Goal: Information Seeking & Learning: Learn about a topic

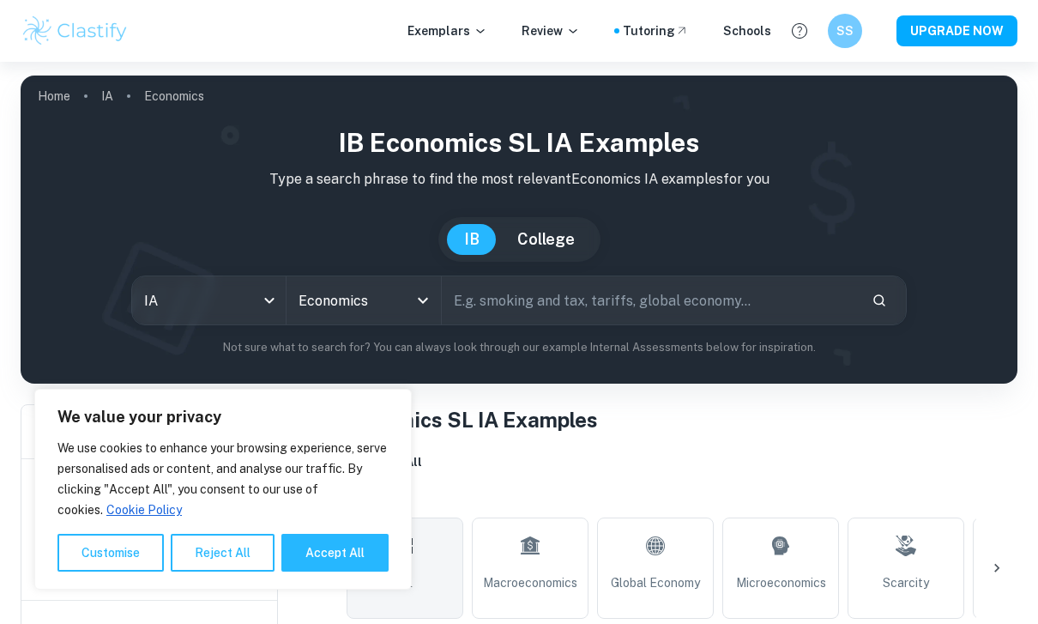
scroll to position [303, 0]
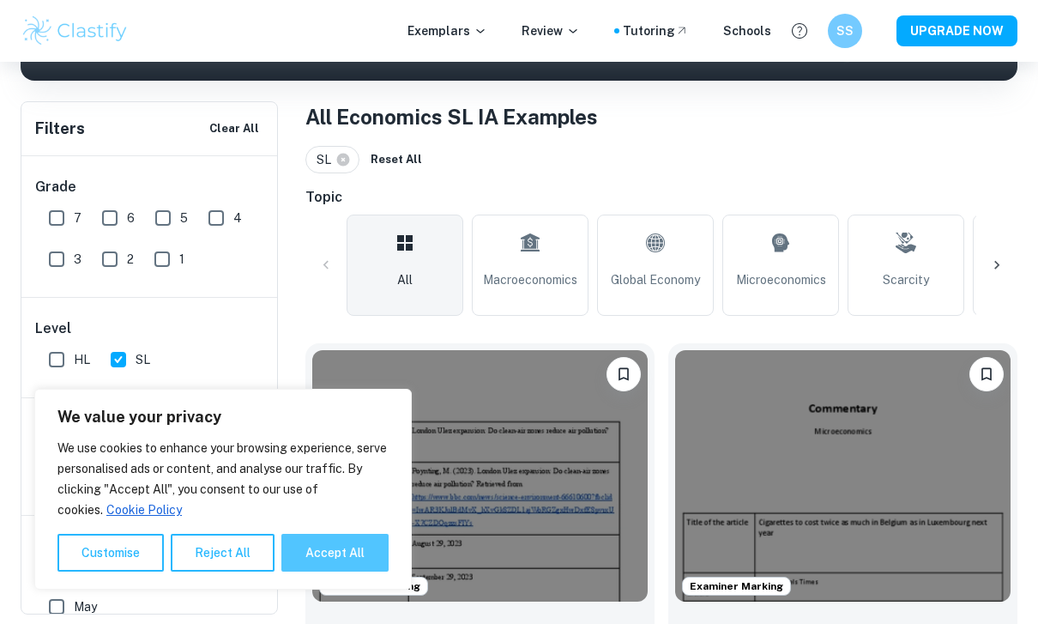
click at [341, 571] on button "Accept All" at bounding box center [334, 553] width 107 height 38
checkbox input "true"
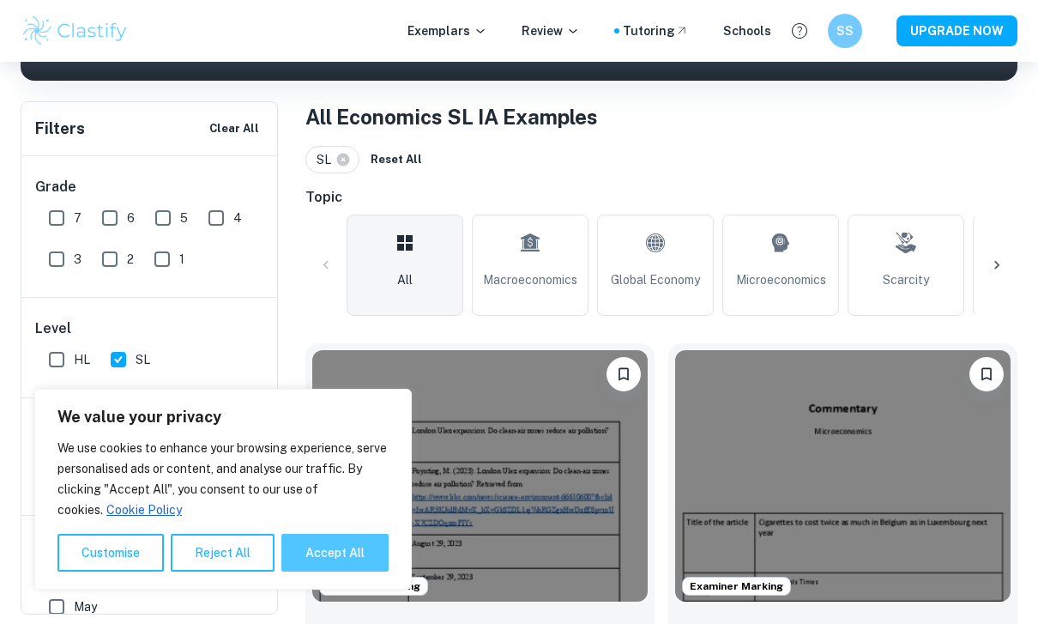
checkbox input "true"
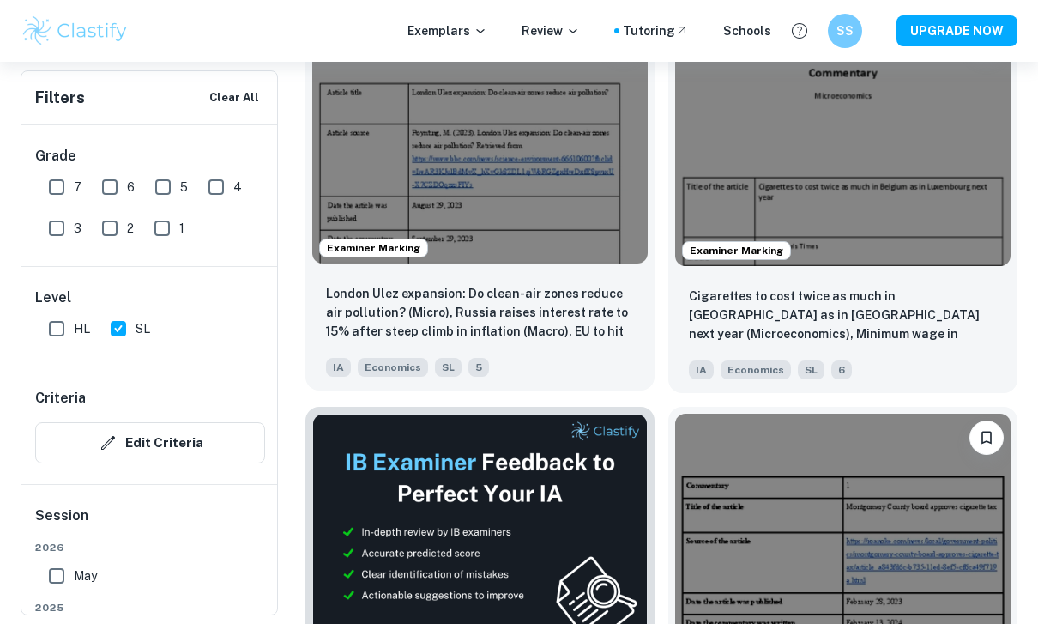
scroll to position [637, 0]
click at [552, 282] on div "London Ulez expansion: Do clean-air zones reduce air pollution? (Micro), [GEOGR…" at bounding box center [479, 331] width 349 height 120
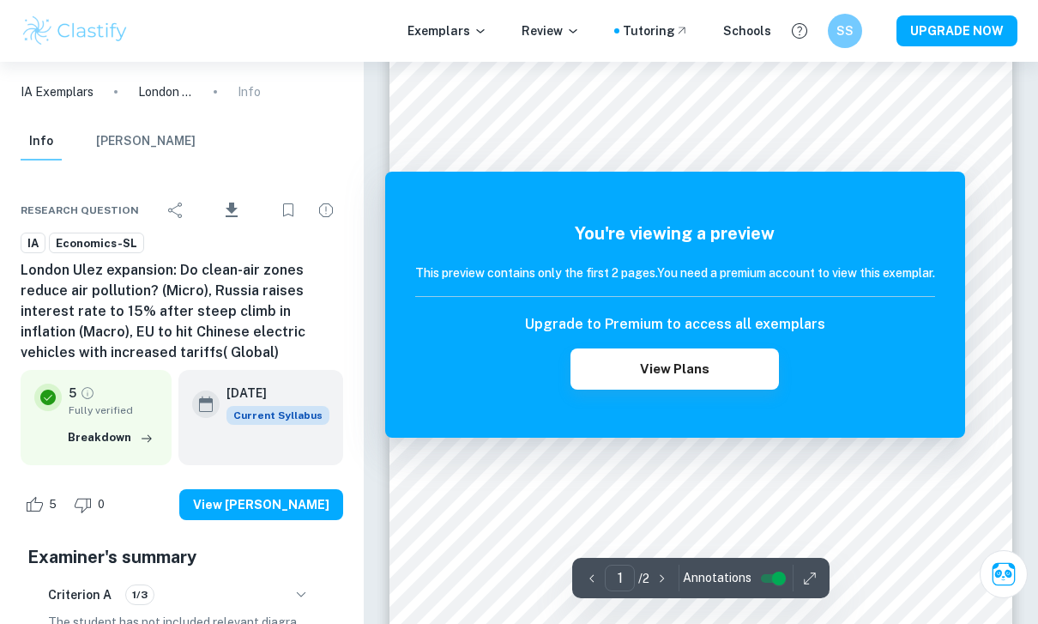
scroll to position [126, 0]
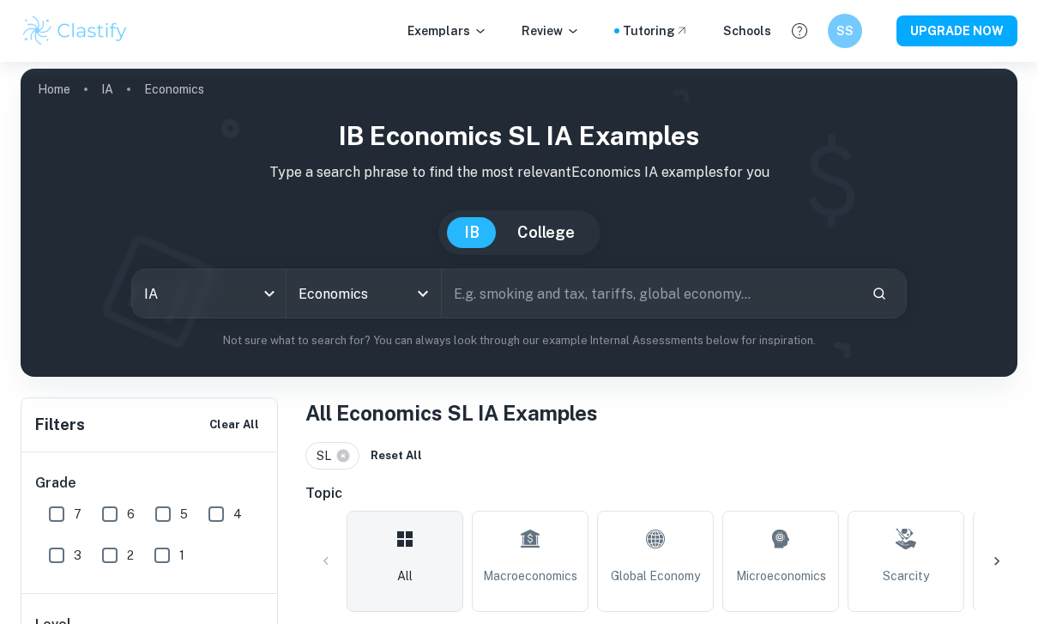
scroll to position [141, 0]
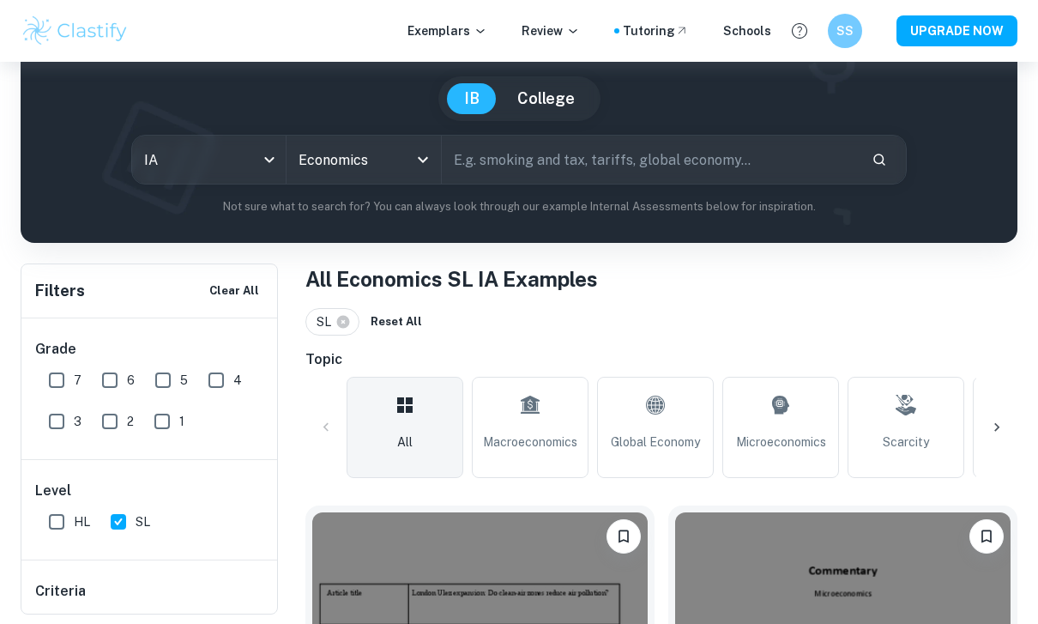
click at [53, 366] on input "7" at bounding box center [56, 380] width 34 height 34
checkbox input "true"
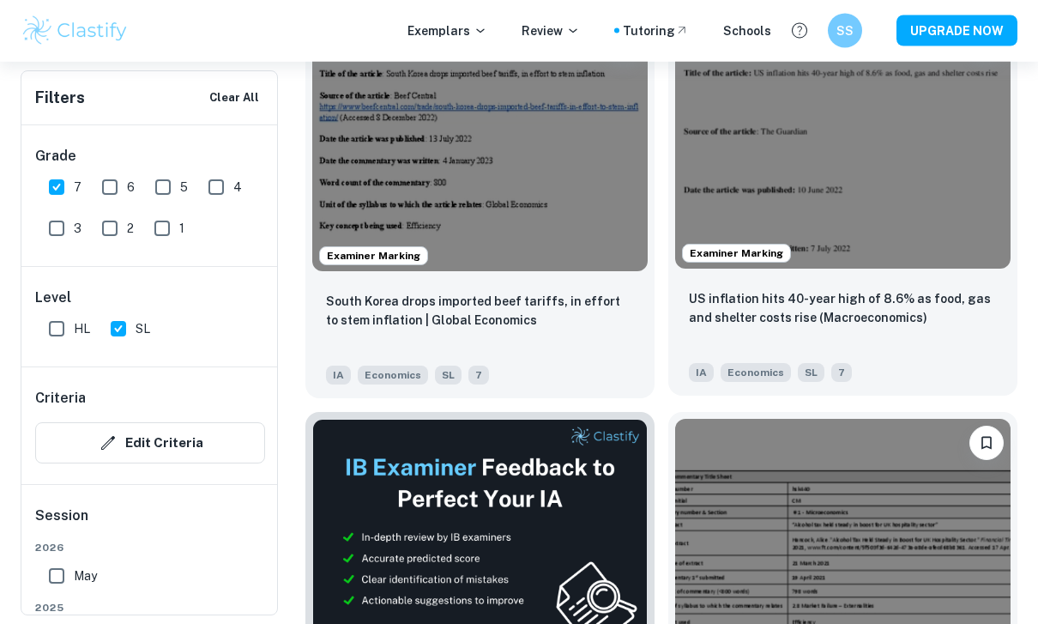
scroll to position [633, 0]
click at [867, 332] on div "US inflation hits 40-year high of 8.6% as food, gas and shelter costs rise (Mac…" at bounding box center [843, 318] width 308 height 58
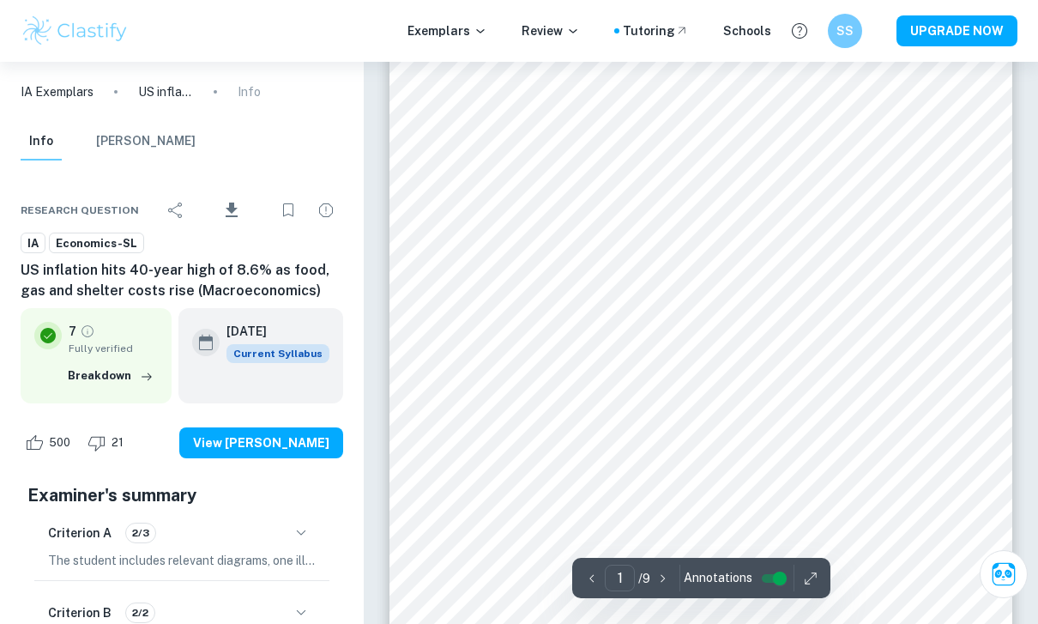
scroll to position [82, 0]
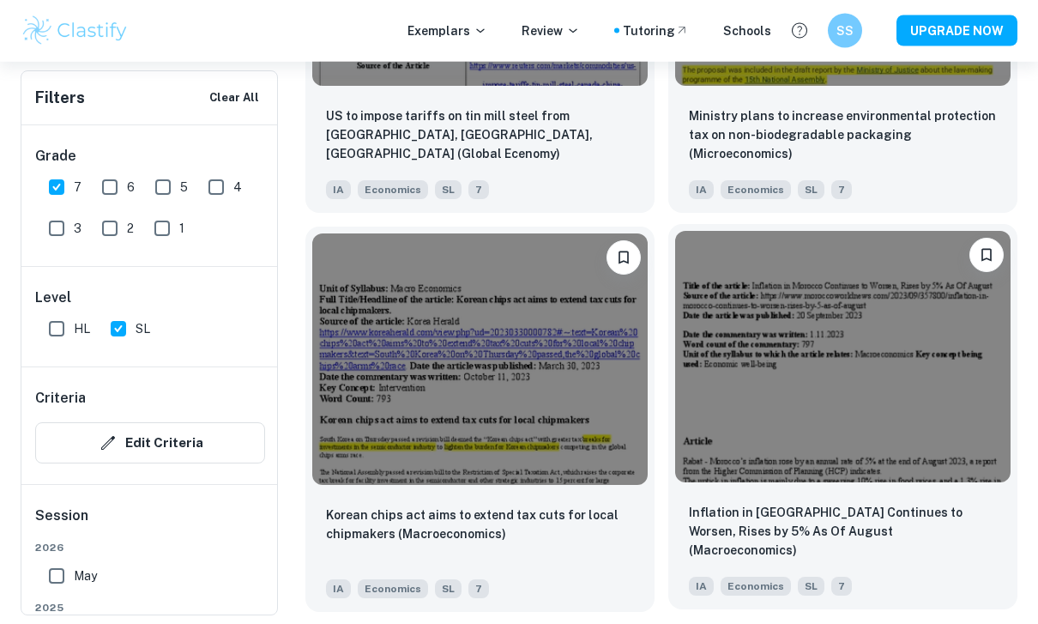
scroll to position [2829, 0]
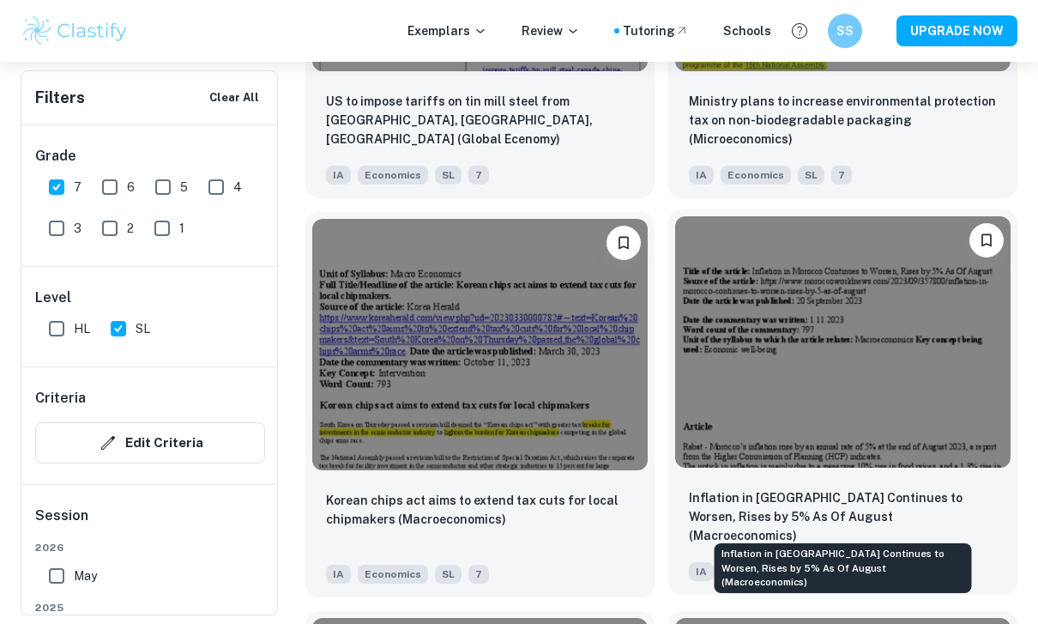
click at [787, 492] on p "Inflation in [GEOGRAPHIC_DATA] Continues to Worsen, Rises by 5% As Of August (M…" at bounding box center [843, 516] width 308 height 57
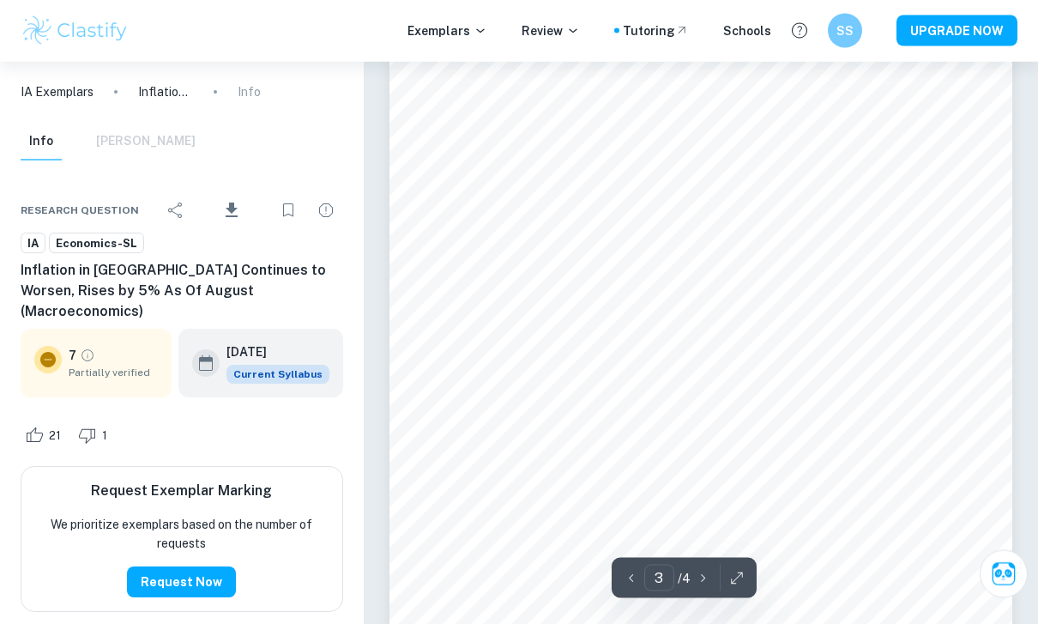
scroll to position [2080, 0]
type input "4"
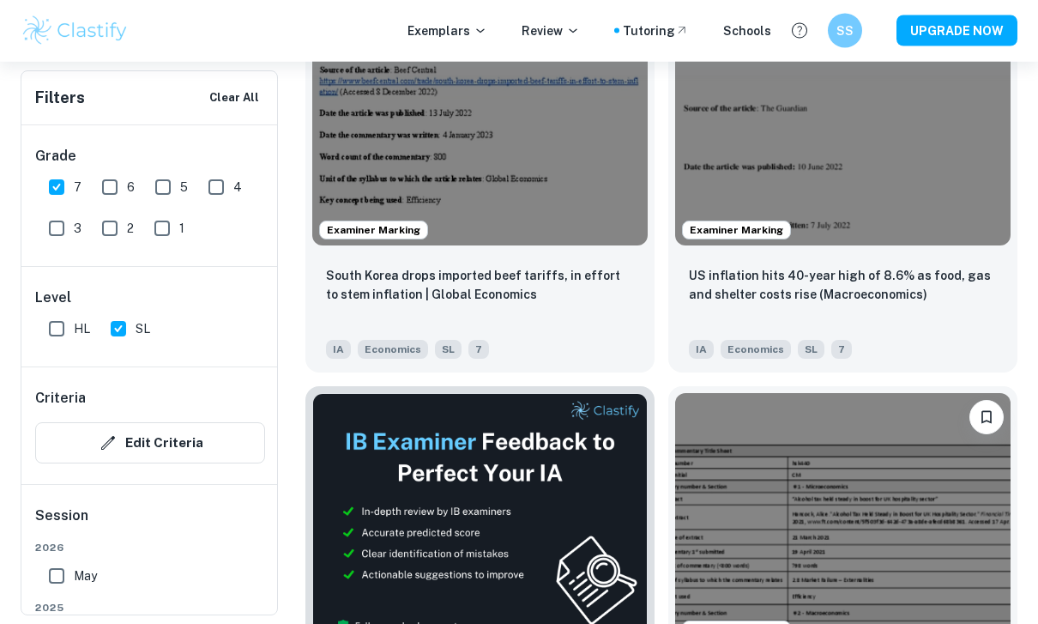
scroll to position [659, 0]
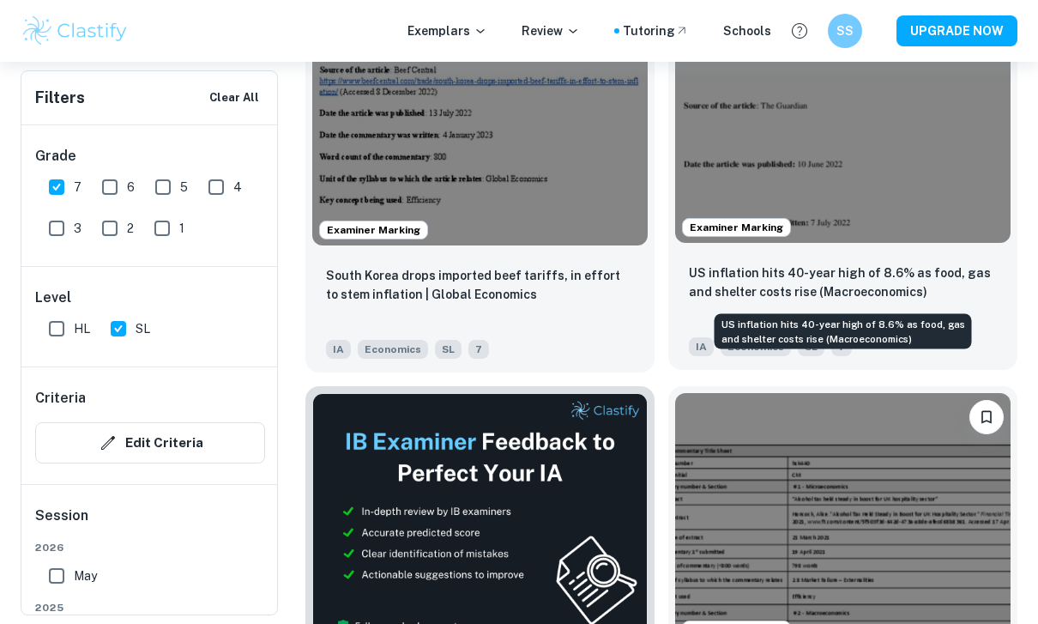
click at [859, 264] on p "US inflation hits 40-year high of 8.6% as food, gas and shelter costs rise (Mac…" at bounding box center [843, 282] width 308 height 38
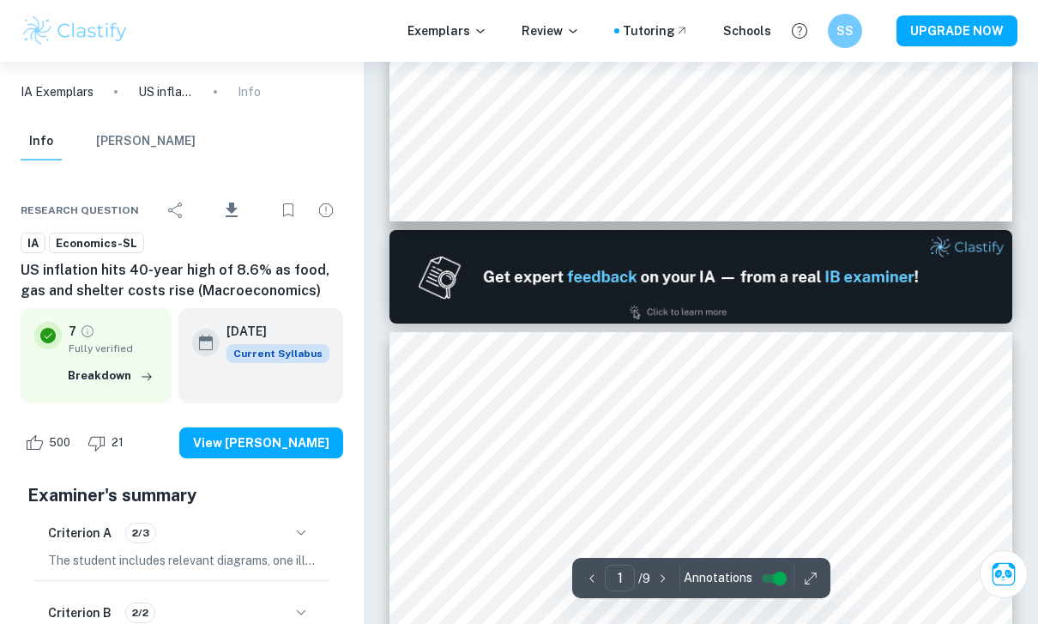
type input "2"
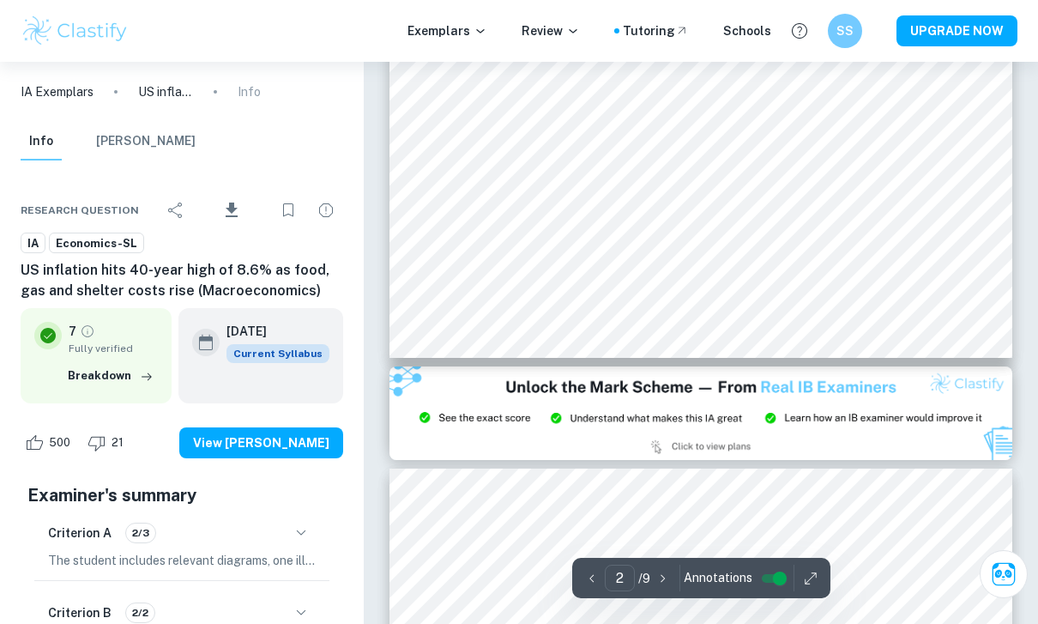
scroll to position [1593, 0]
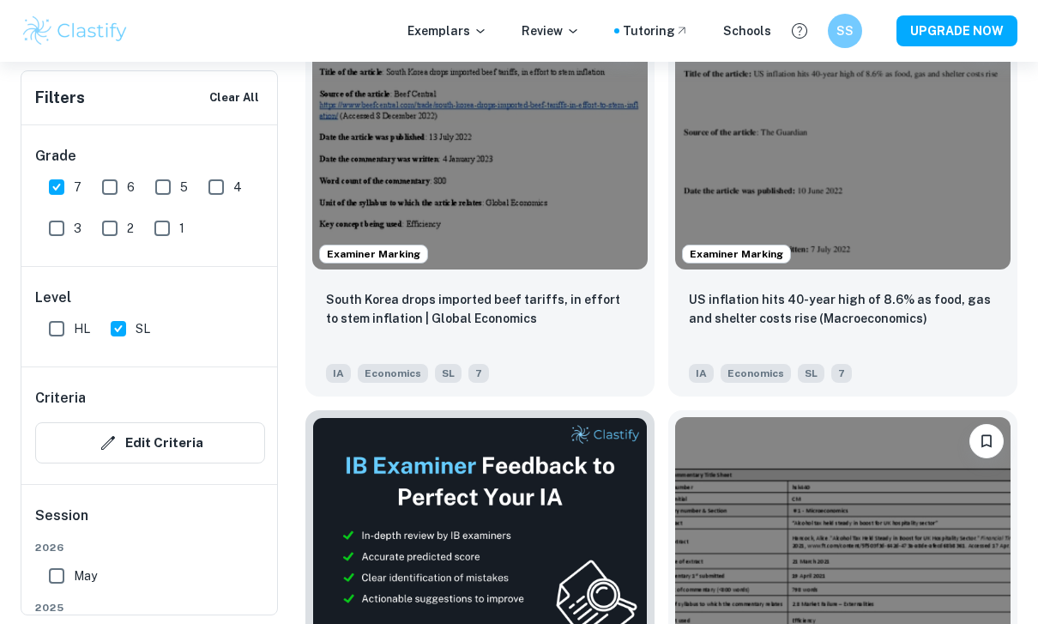
scroll to position [588, 0]
